Goal: Navigation & Orientation: Find specific page/section

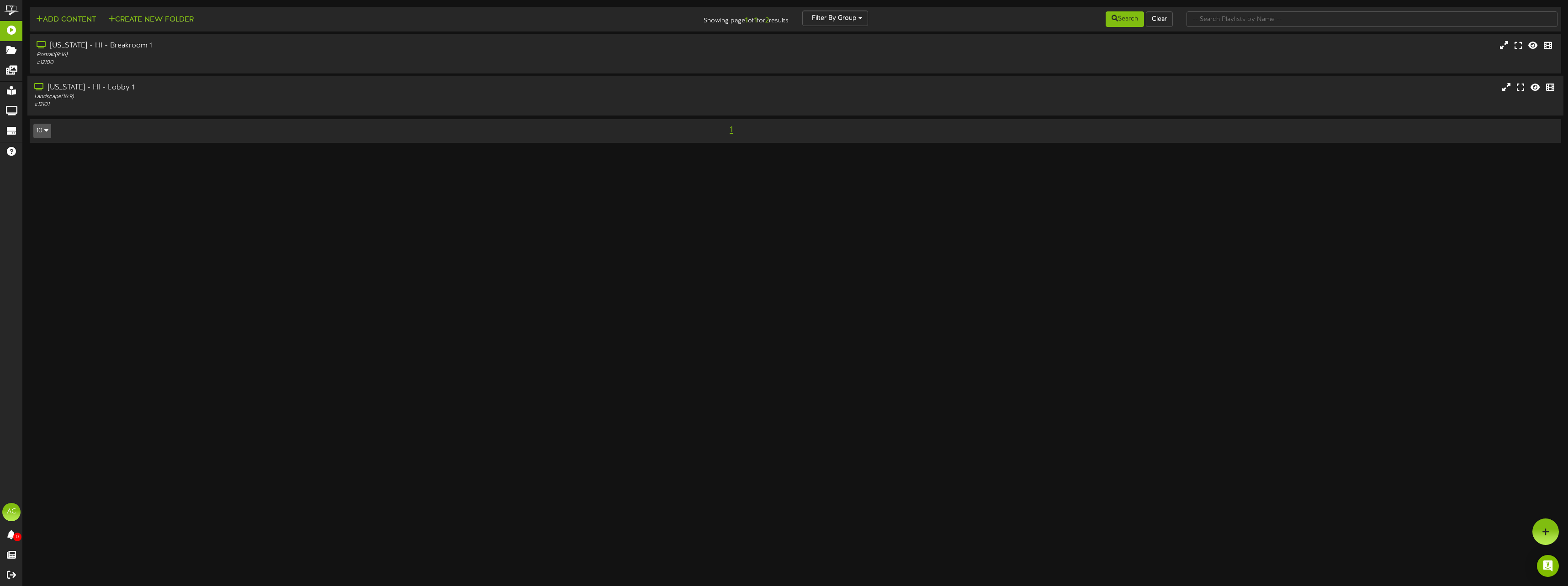
click at [89, 90] on div "[US_STATE] - HI - Lobby 1" at bounding box center [347, 88] width 626 height 11
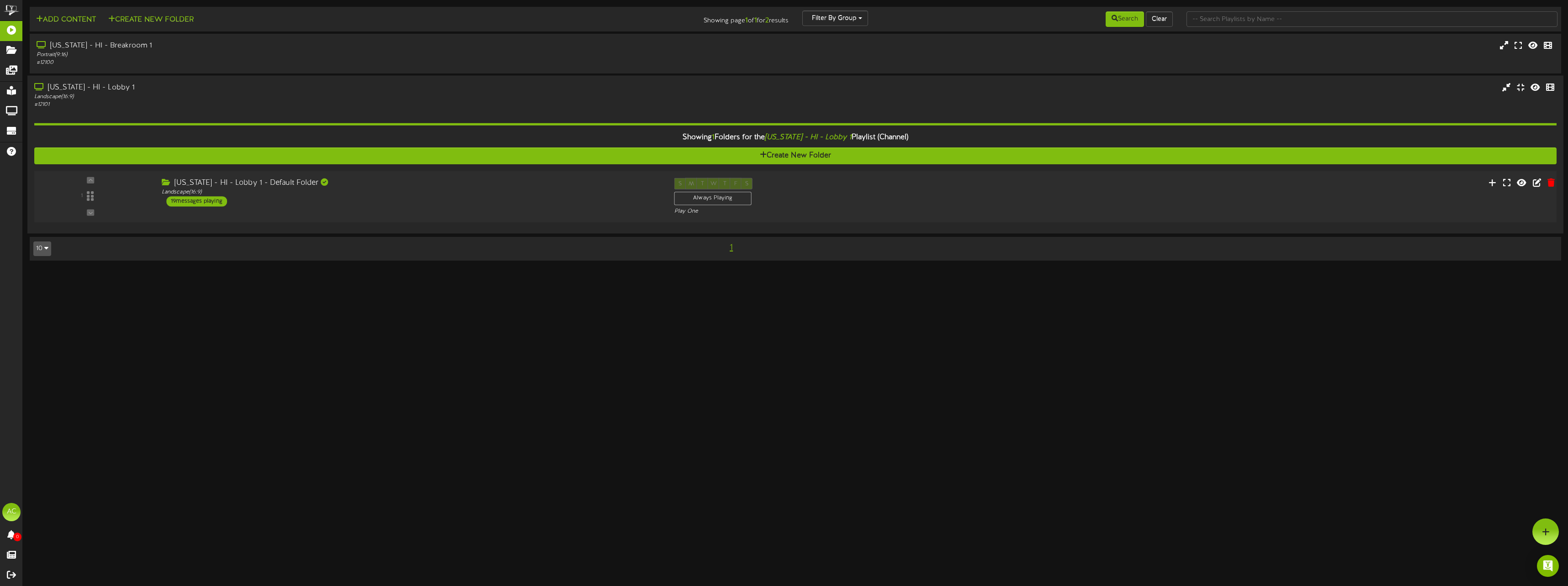
click at [190, 197] on div "19 messages playing" at bounding box center [197, 201] width 61 height 10
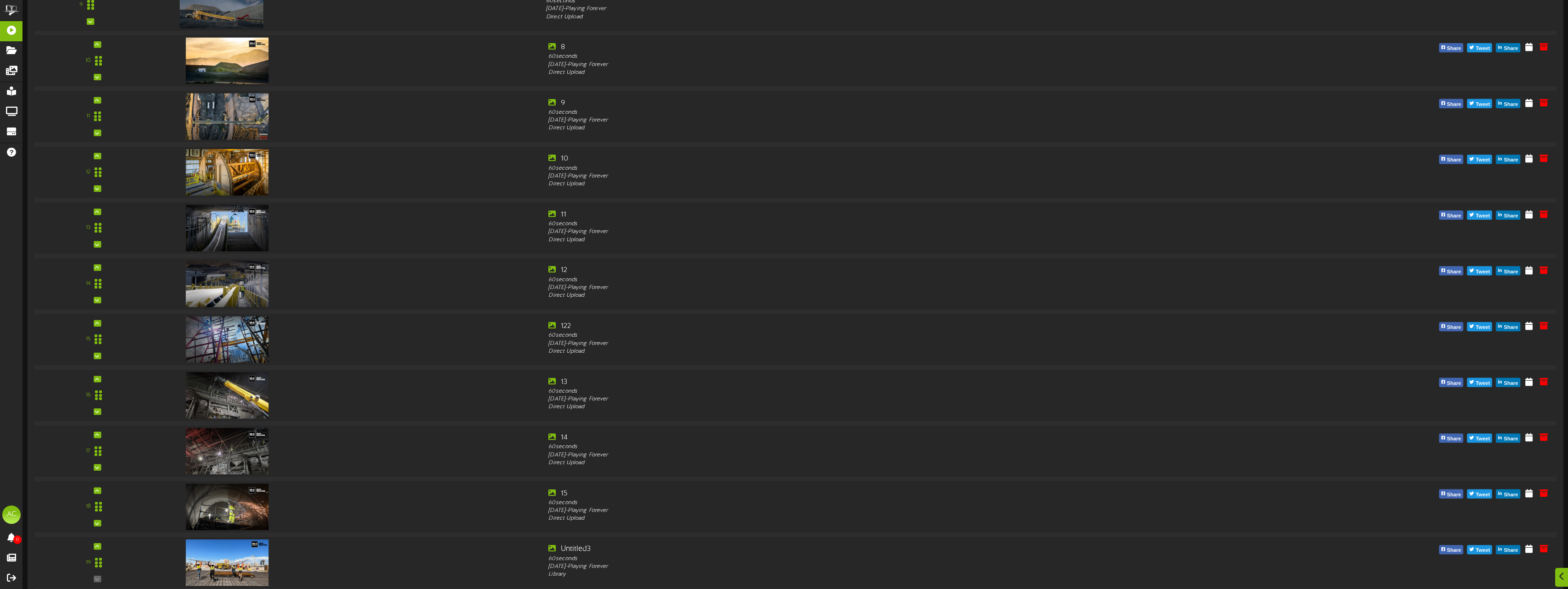
scroll to position [786, 0]
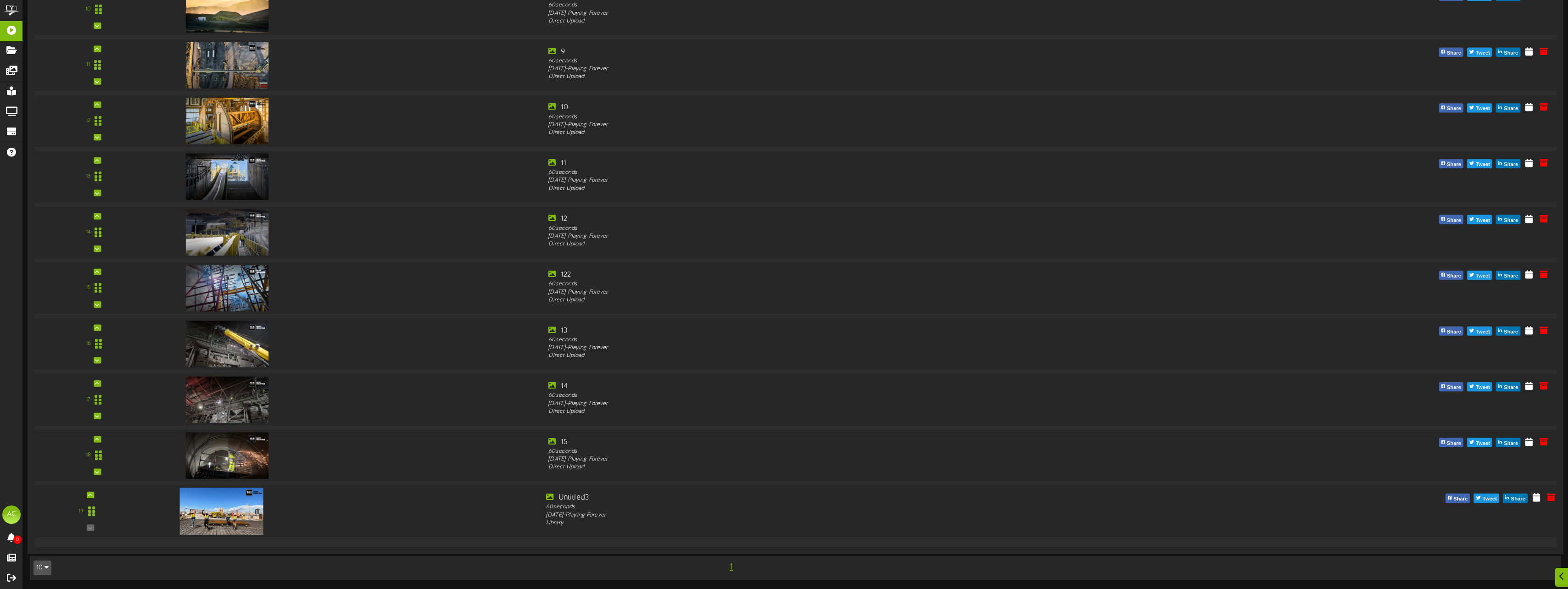
click at [235, 516] on img at bounding box center [221, 511] width 83 height 46
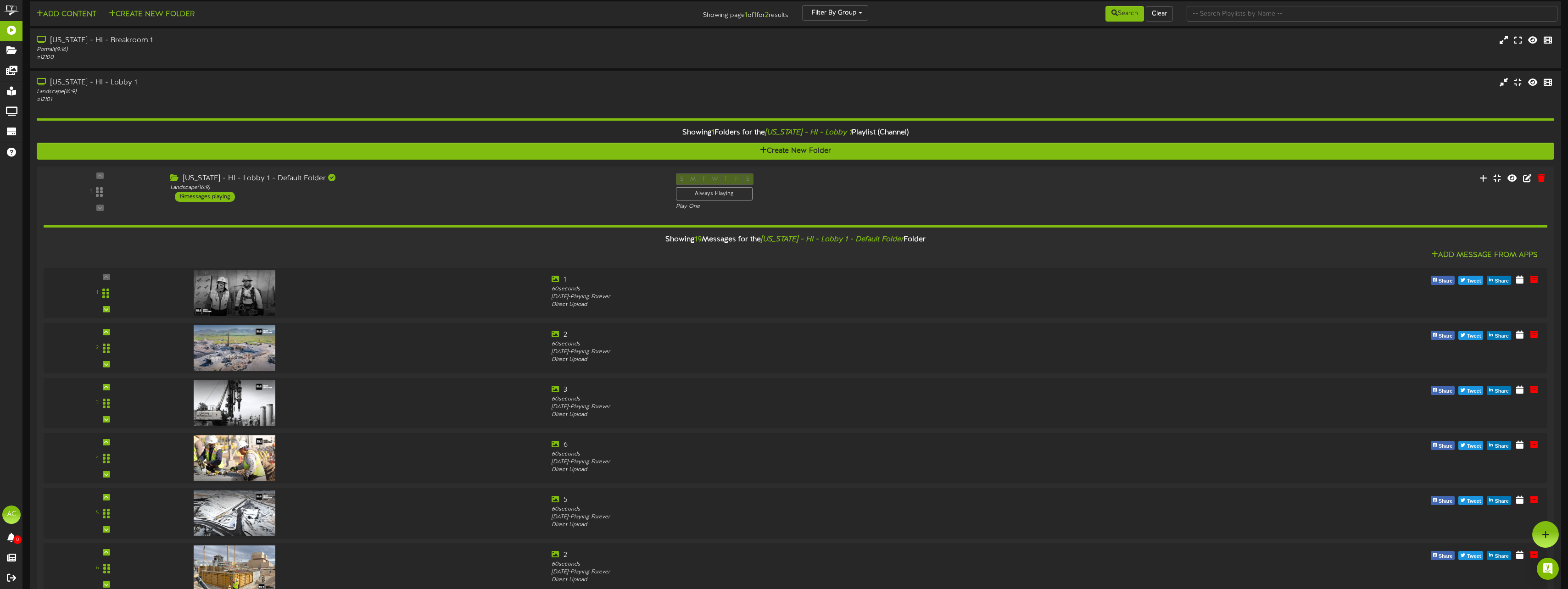
scroll to position [0, 0]
